Goal: Find specific page/section: Find specific page/section

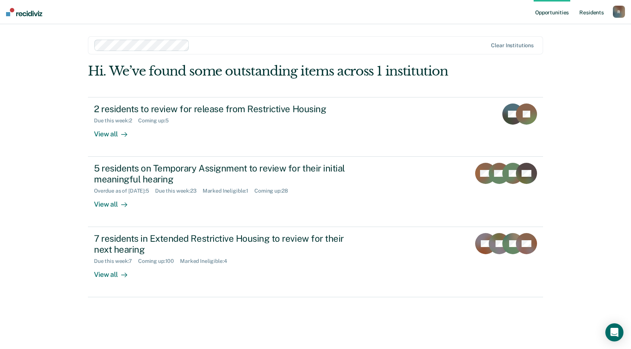
click at [586, 11] on link "Resident s" at bounding box center [592, 12] width 28 height 24
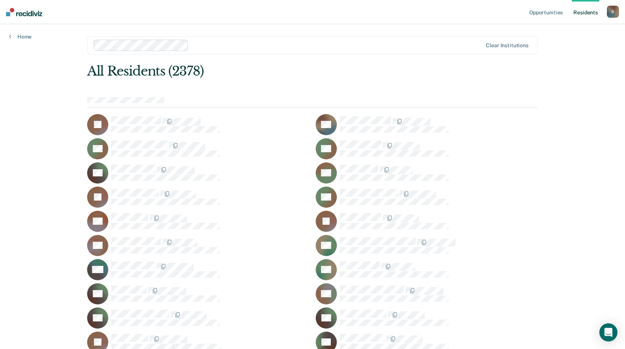
click at [579, 11] on link "Resident s" at bounding box center [586, 12] width 28 height 24
click at [588, 11] on link "Resident s" at bounding box center [586, 12] width 28 height 24
click at [583, 12] on link "Resident s" at bounding box center [586, 12] width 28 height 24
click at [585, 12] on link "Resident s" at bounding box center [586, 12] width 28 height 24
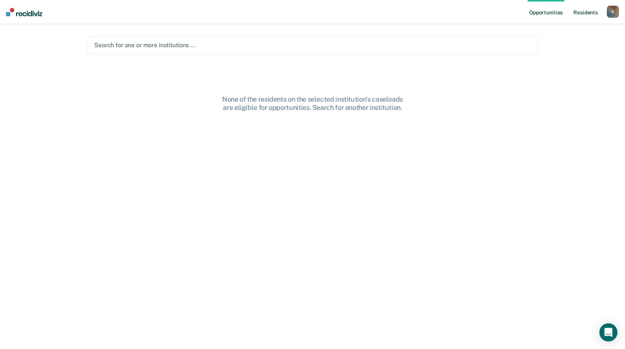
click at [586, 11] on link "Resident s" at bounding box center [586, 12] width 28 height 24
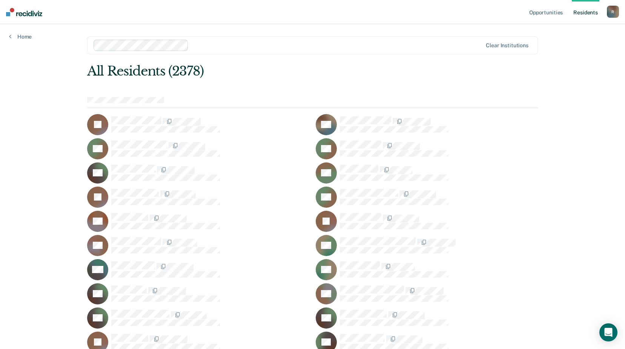
click at [585, 11] on link "Resident s" at bounding box center [586, 12] width 28 height 24
click at [538, 14] on link "Opportunities" at bounding box center [546, 12] width 37 height 24
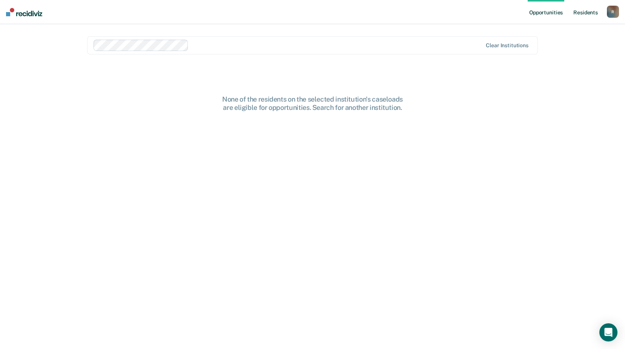
click at [584, 12] on link "Resident s" at bounding box center [586, 12] width 28 height 24
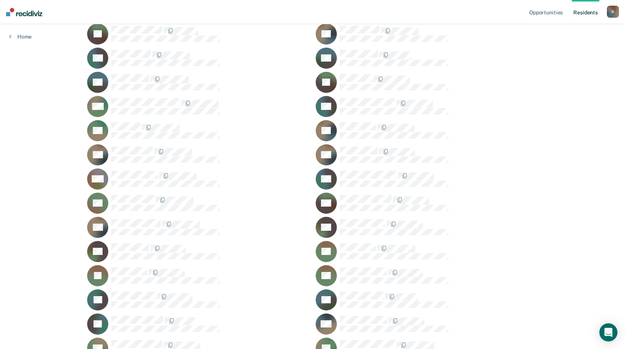
scroll to position [21684, 0]
